Goal: Task Accomplishment & Management: Use online tool/utility

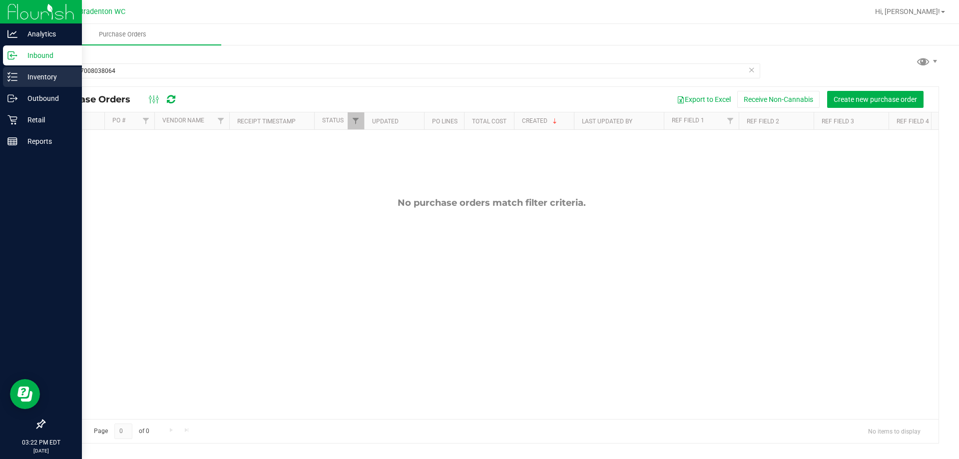
type input "8311347008038064"
click at [25, 78] on p "Inventory" at bounding box center [47, 77] width 60 height 12
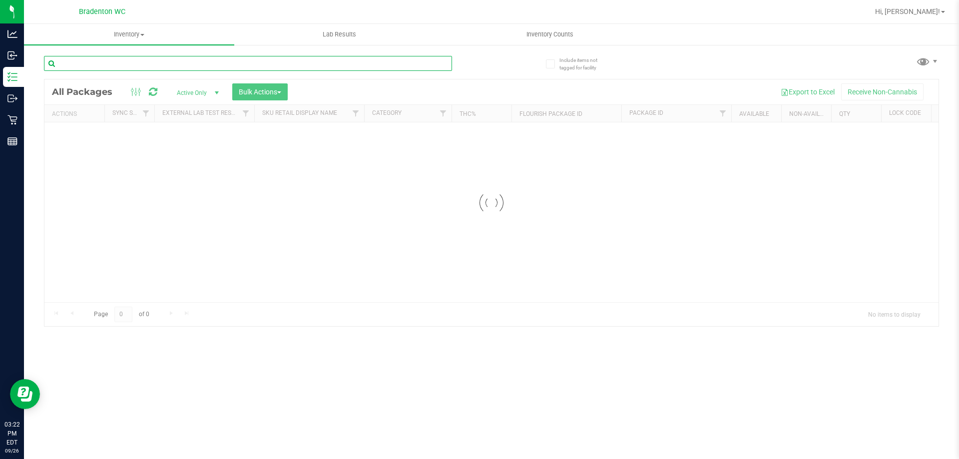
click at [151, 64] on input "text" at bounding box center [248, 63] width 408 height 15
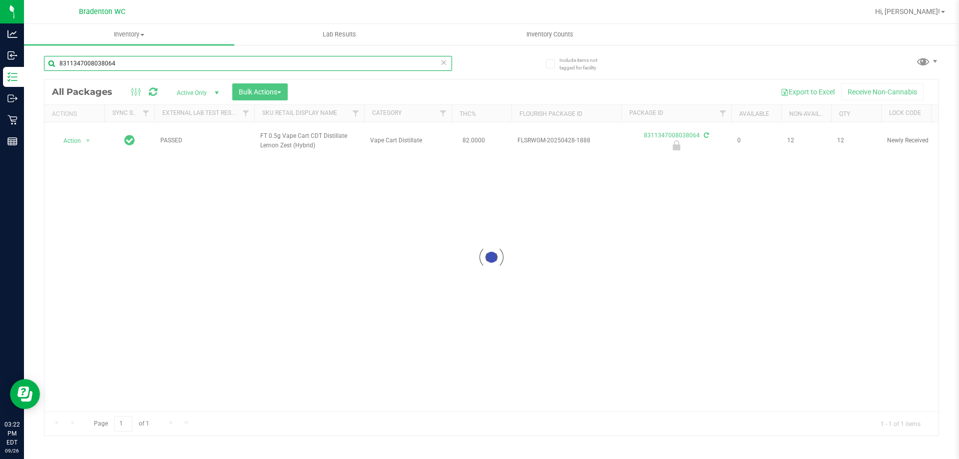
type input "8311347008038064"
click at [73, 142] on div at bounding box center [491, 257] width 894 height 356
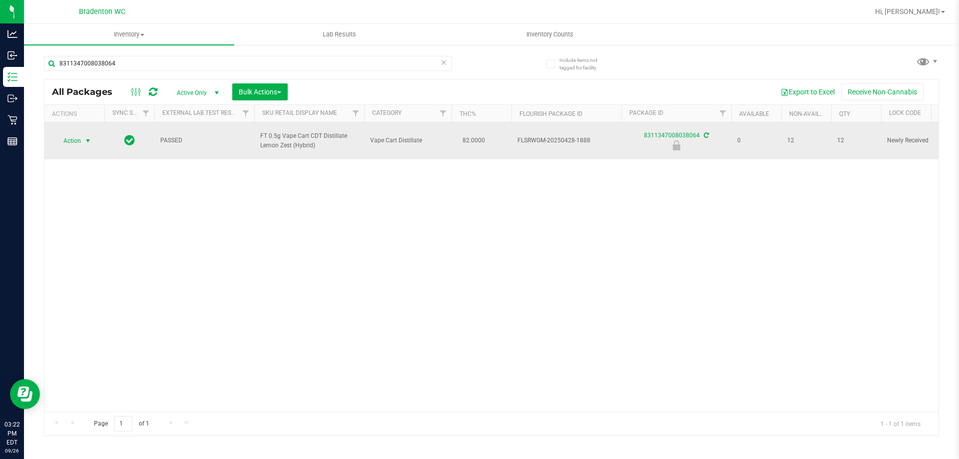
click at [75, 141] on span "Action" at bounding box center [67, 141] width 27 height 14
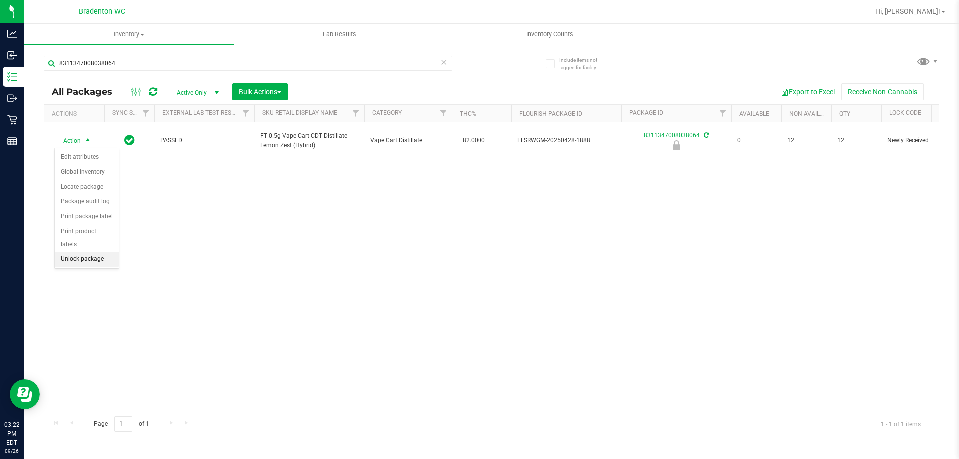
click at [91, 252] on li "Unlock package" at bounding box center [87, 259] width 64 height 15
click at [442, 63] on icon at bounding box center [443, 62] width 7 height 12
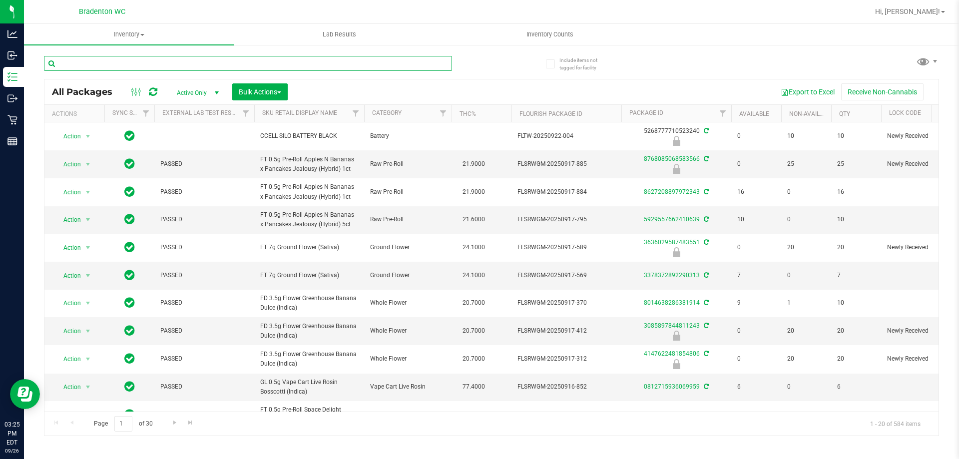
click at [170, 60] on input "text" at bounding box center [248, 63] width 408 height 15
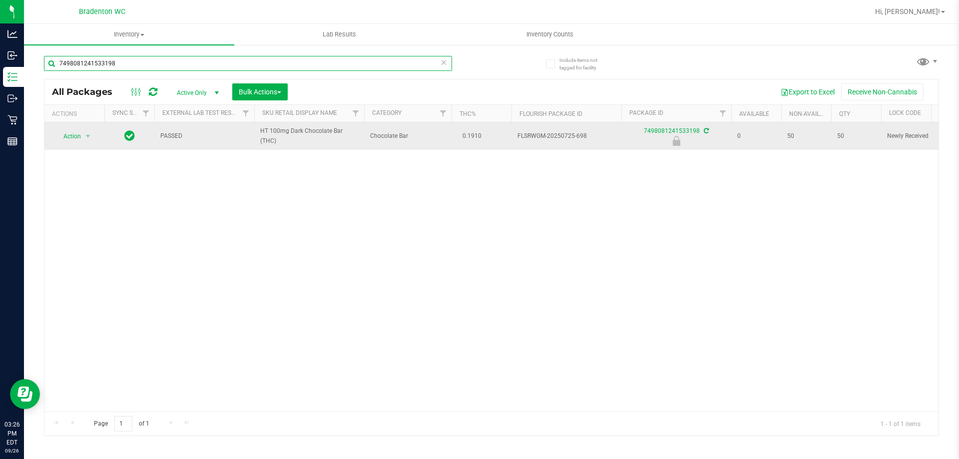
type input "7498081241533198"
click at [76, 133] on span "Action" at bounding box center [67, 136] width 27 height 14
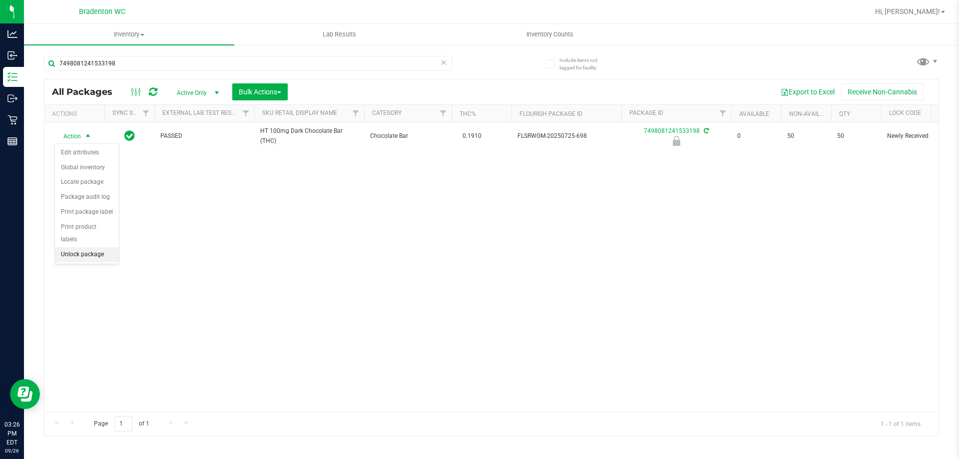
click at [87, 247] on li "Unlock package" at bounding box center [87, 254] width 64 height 15
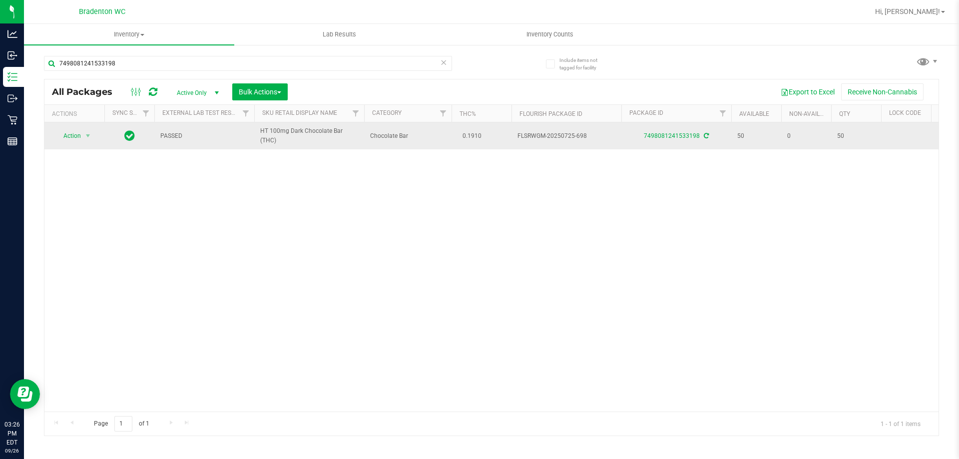
click at [68, 134] on span "Action" at bounding box center [67, 136] width 27 height 14
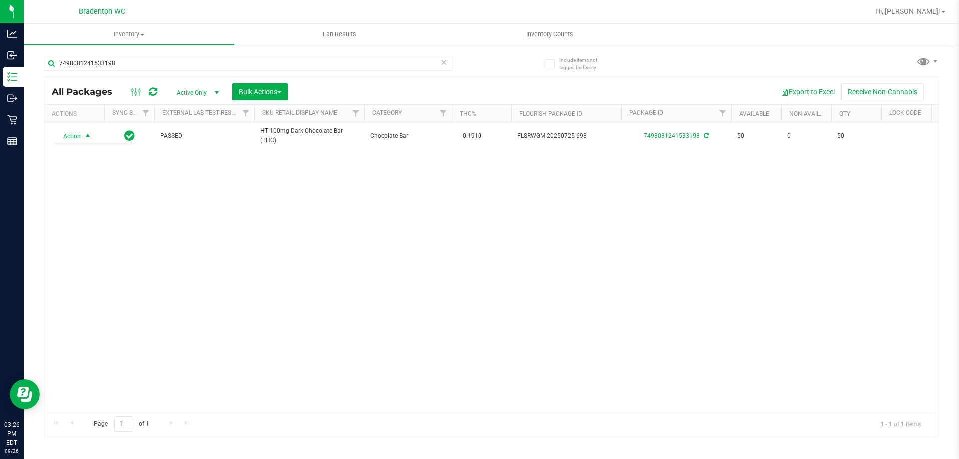
click at [230, 318] on div "Action Action Adjust qty Create package Edit attributes Global inventory Locate…" at bounding box center [491, 266] width 894 height 289
